Goal: Transaction & Acquisition: Subscribe to service/newsletter

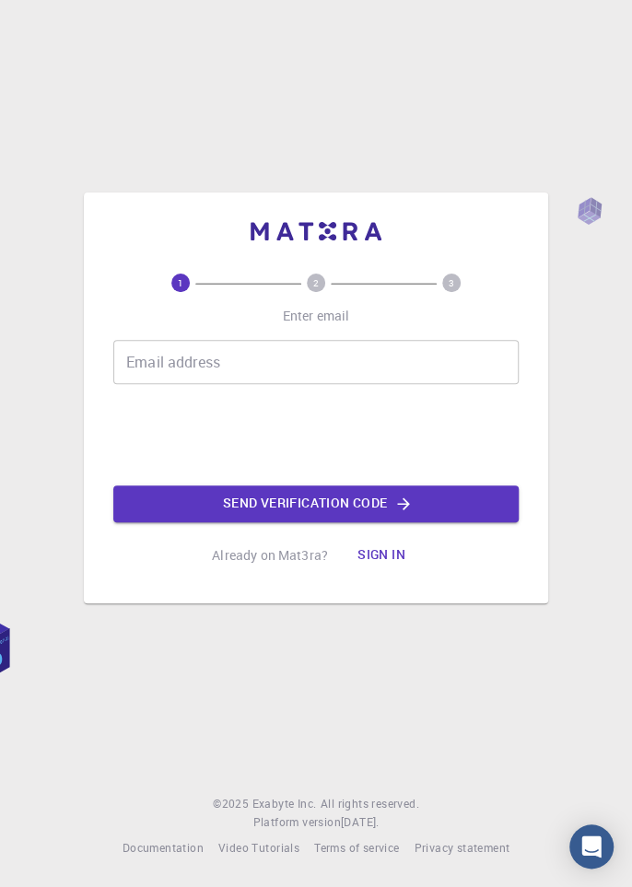
click at [142, 384] on div "Email address Email address" at bounding box center [315, 362] width 405 height 44
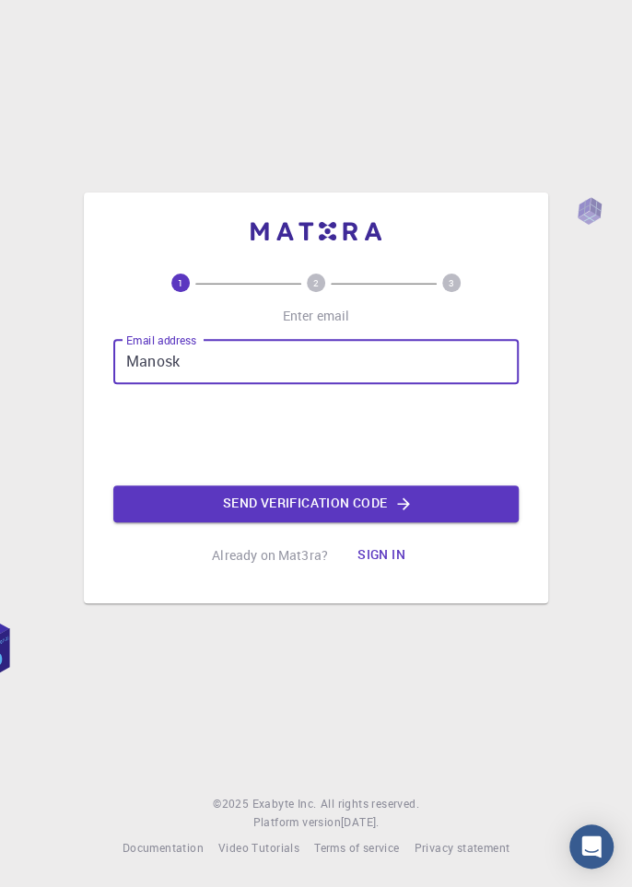
type input "Manosky"
type input "[EMAIL_ADDRESS][DOMAIN_NAME]"
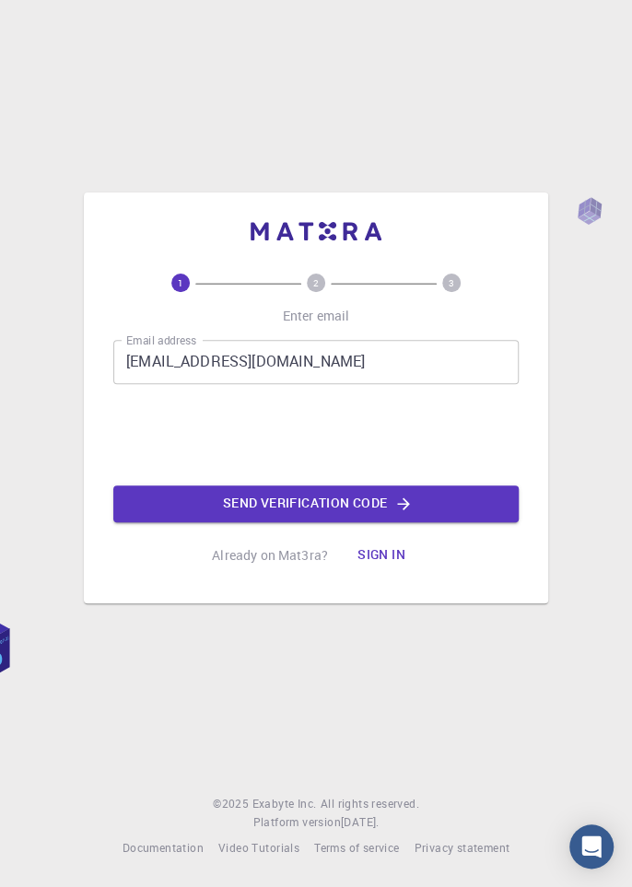
click at [401, 513] on icon "button" at bounding box center [403, 503] width 18 height 18
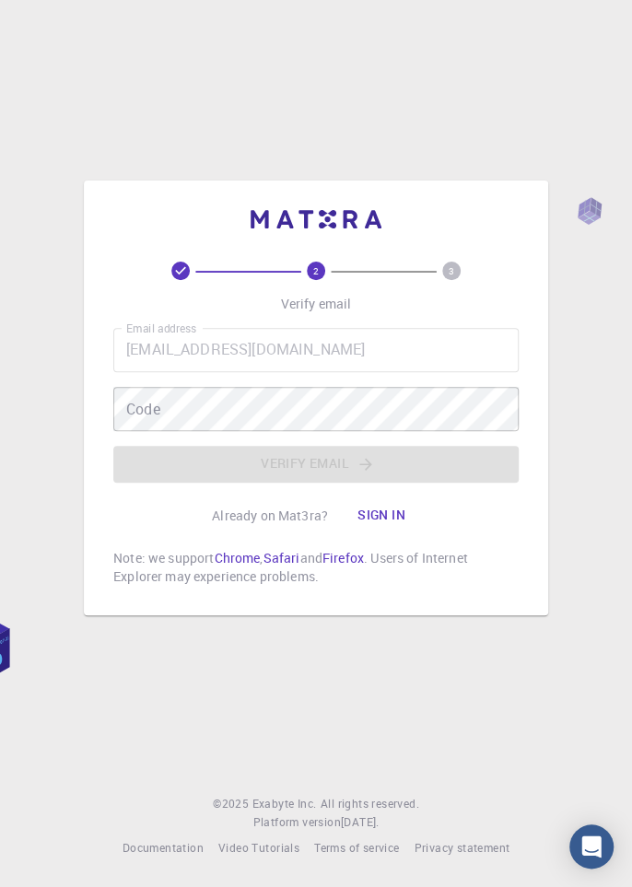
click at [133, 431] on div "Code Code" at bounding box center [315, 409] width 405 height 44
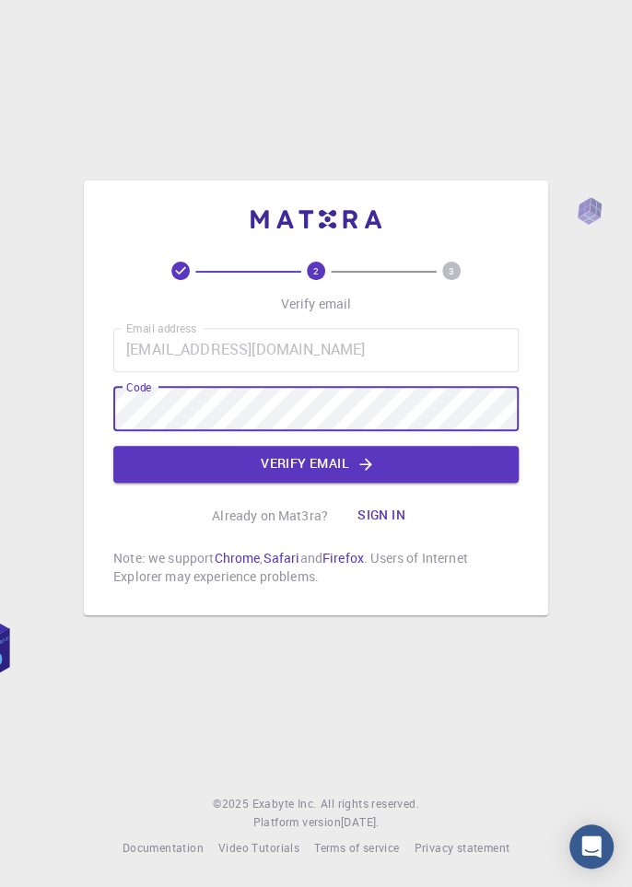
click at [365, 470] on icon "button" at bounding box center [365, 464] width 12 height 12
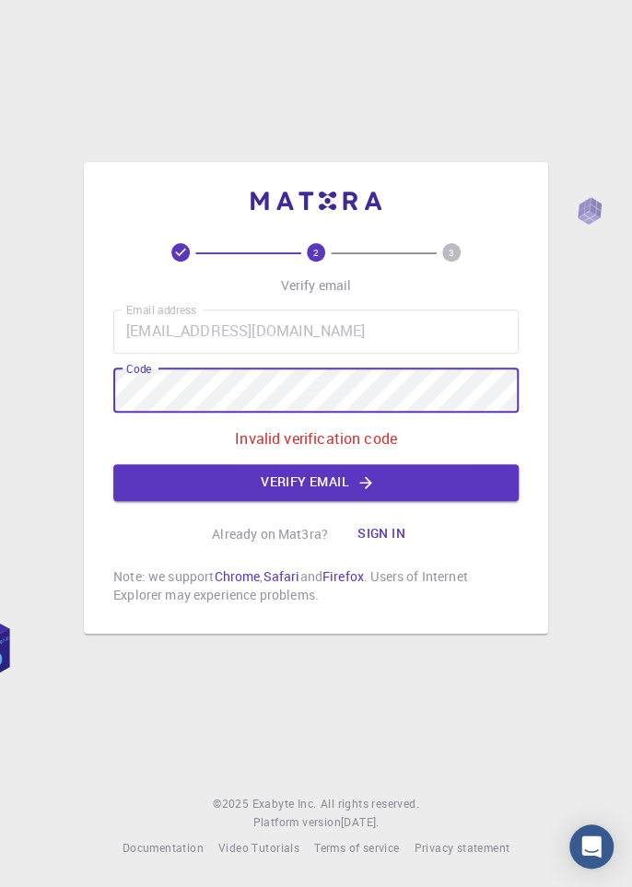
click at [328, 501] on button "Verify email" at bounding box center [315, 482] width 405 height 37
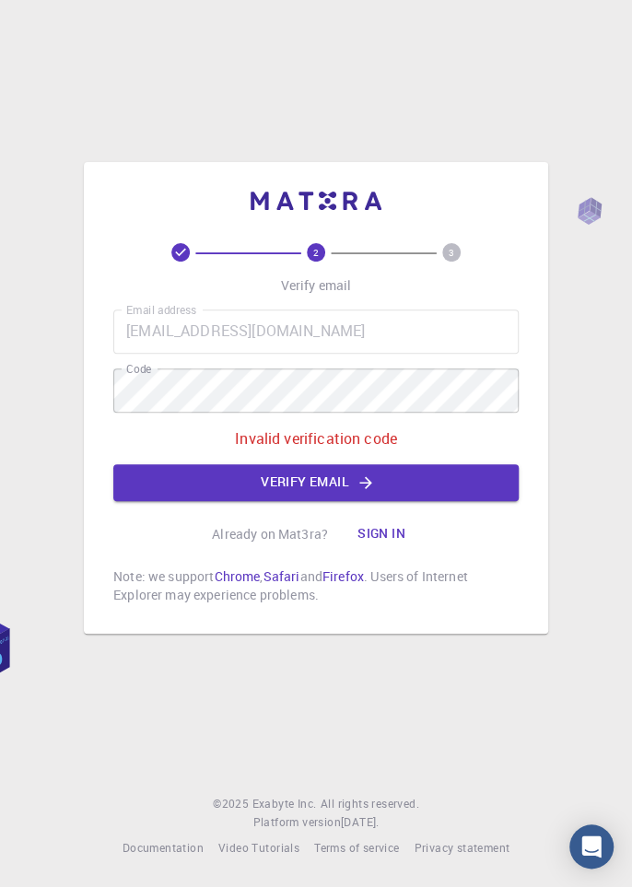
click at [366, 492] on icon "button" at bounding box center [365, 482] width 18 height 18
click at [355, 449] on p "Invalid verification code" at bounding box center [316, 438] width 162 height 22
click at [374, 552] on button "Sign in" at bounding box center [380, 534] width 77 height 37
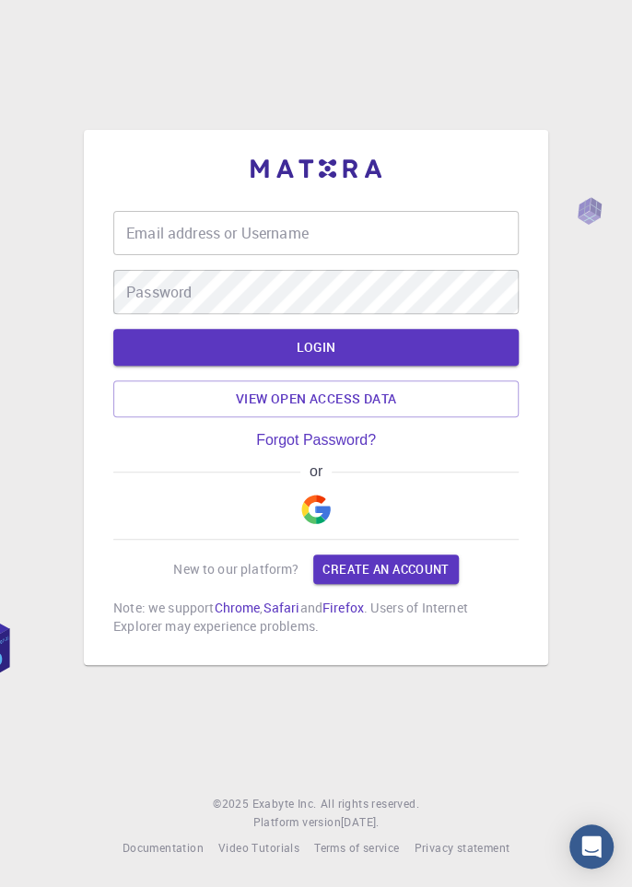
click at [133, 255] on div "Email address or Username Email address or Username" at bounding box center [315, 233] width 405 height 44
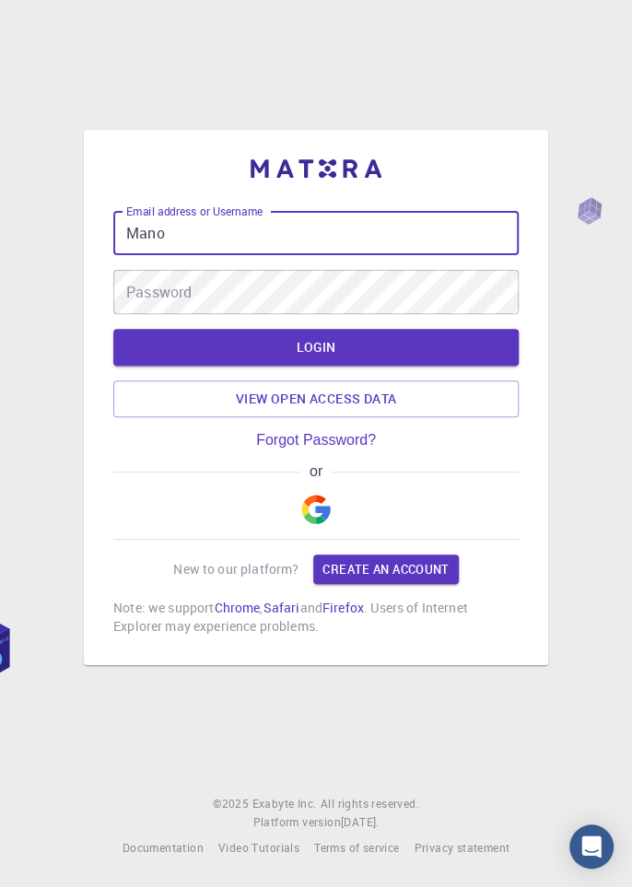
type input "Manos"
type input "[EMAIL_ADDRESS][DOMAIN_NAME]"
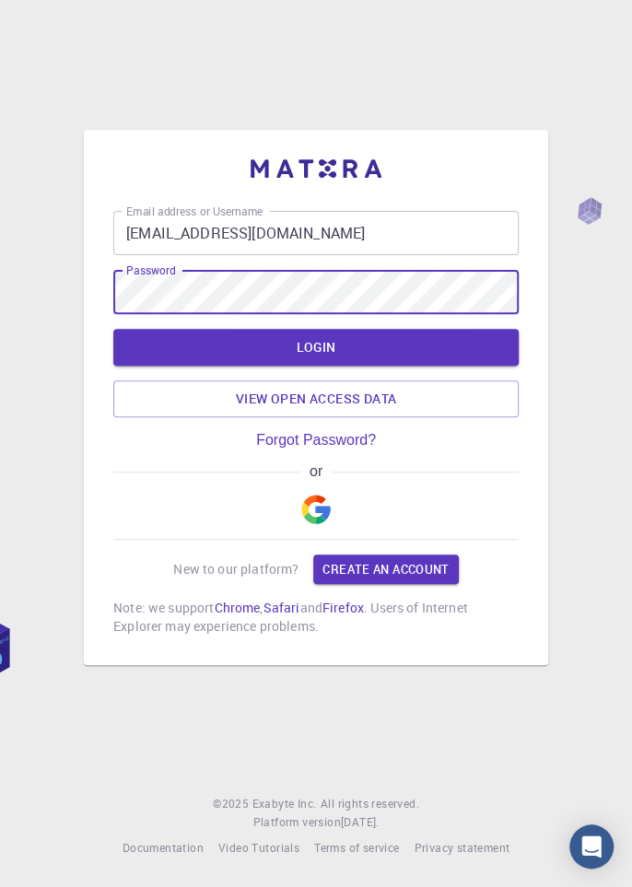
click at [316, 365] on button "LOGIN" at bounding box center [315, 347] width 405 height 37
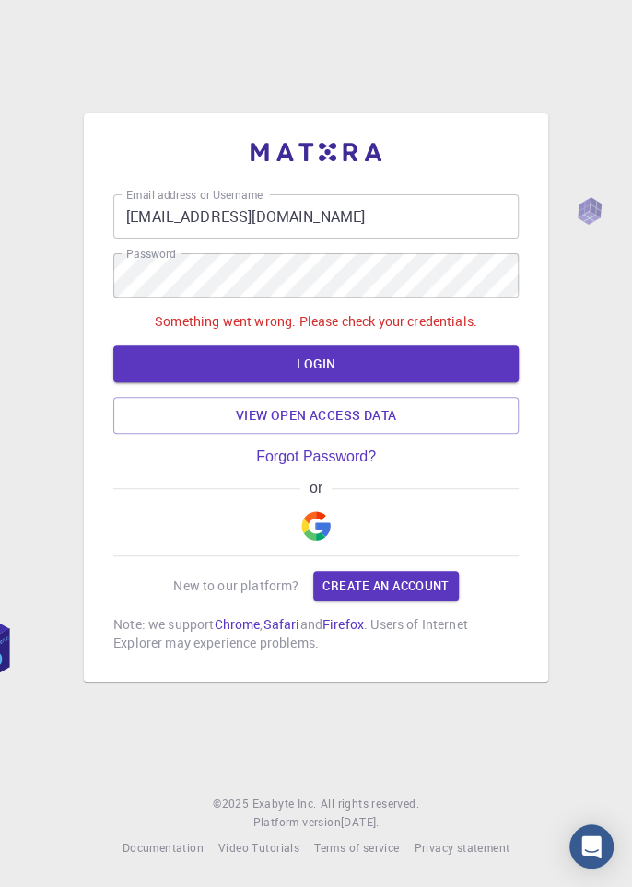
click at [325, 540] on img "button" at bounding box center [315, 525] width 29 height 29
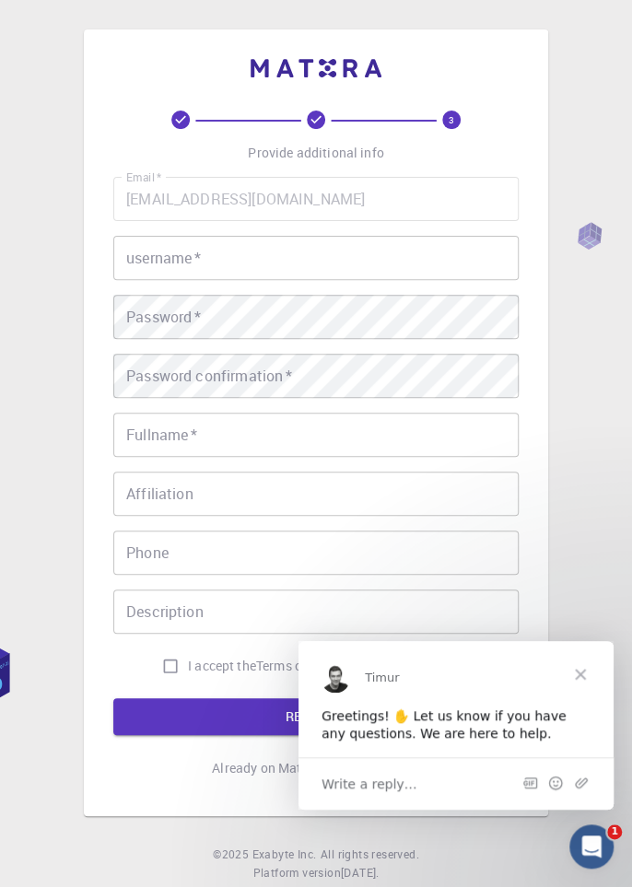
click at [584, 667] on span "Close" at bounding box center [580, 674] width 66 height 66
